Goal: Transaction & Acquisition: Purchase product/service

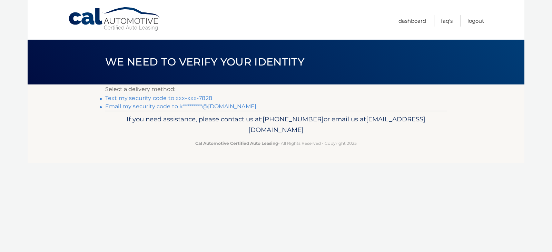
click at [118, 97] on link "Text my security code to xxx-xxx-7828" at bounding box center [158, 98] width 107 height 7
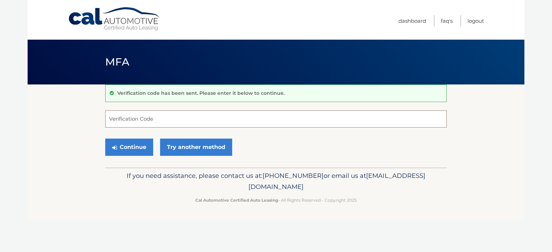
click at [136, 121] on input "Verification Code" at bounding box center [275, 118] width 341 height 17
type input "796755"
click at [131, 146] on button "Continue" at bounding box center [129, 147] width 48 height 17
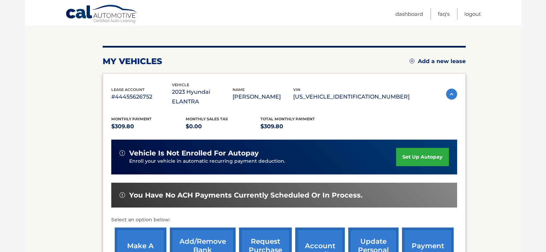
scroll to position [138, 0]
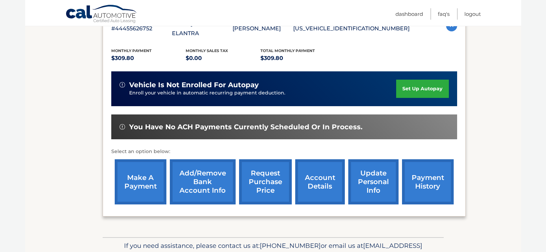
click at [128, 177] on link "make a payment" at bounding box center [141, 181] width 52 height 45
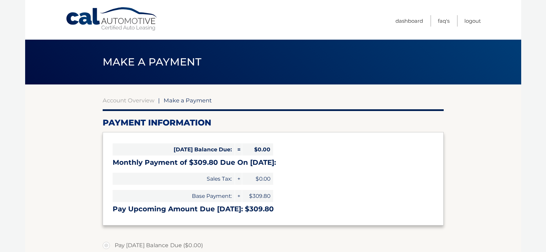
select select "OGIzNzFiMDctZjk0My00NzAyLTg2MGMtZGM4NDEzNzkyMzhk"
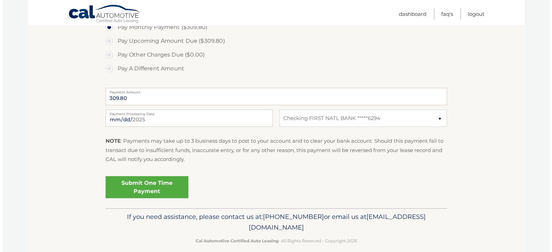
scroll to position [241, 0]
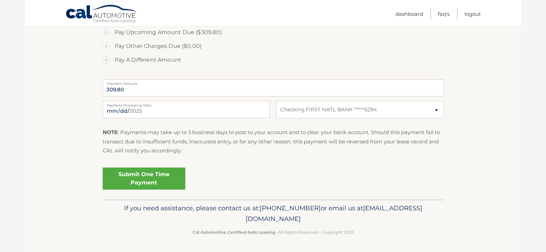
click at [145, 178] on link "Submit One Time Payment" at bounding box center [144, 179] width 83 height 22
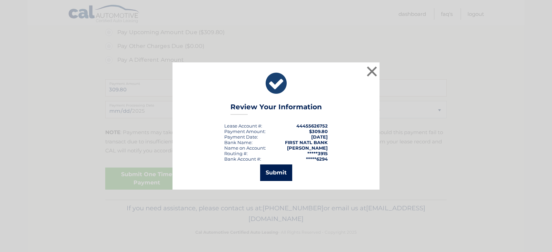
click at [276, 170] on button "Submit" at bounding box center [276, 172] width 32 height 17
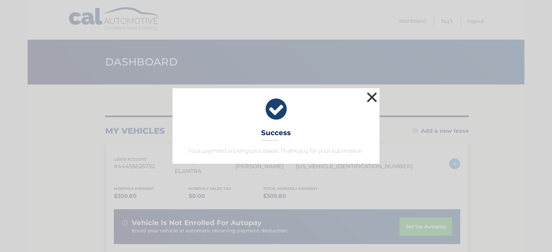
click at [370, 97] on button "×" at bounding box center [372, 97] width 14 height 14
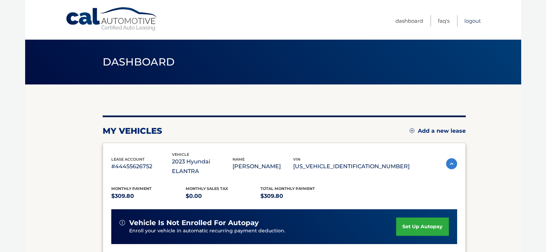
click at [472, 19] on link "Logout" at bounding box center [473, 20] width 17 height 11
